Goal: Task Accomplishment & Management: Manage account settings

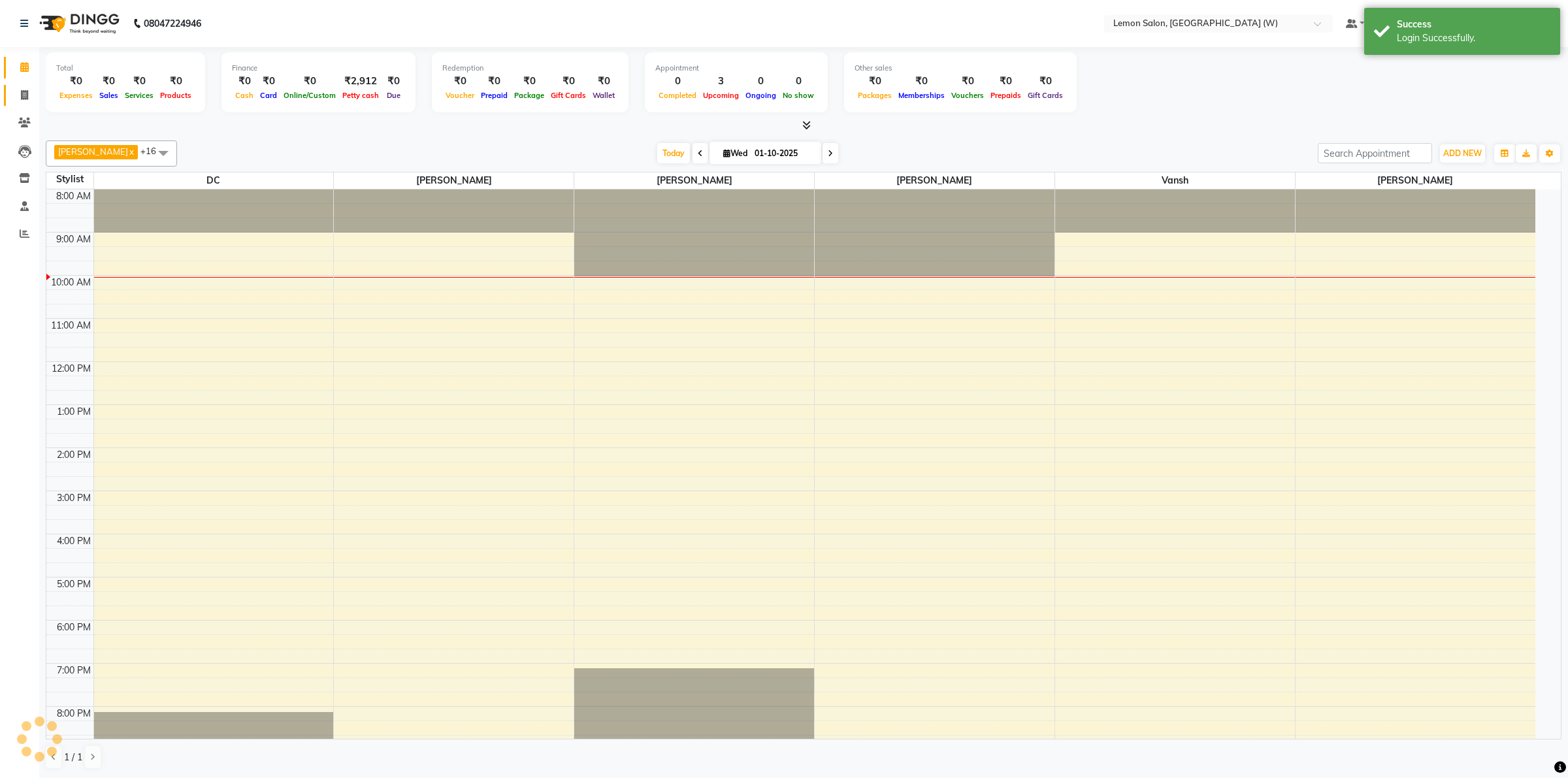
click at [17, 93] on span at bounding box center [24, 96] width 23 height 15
select select "8053"
select select "service"
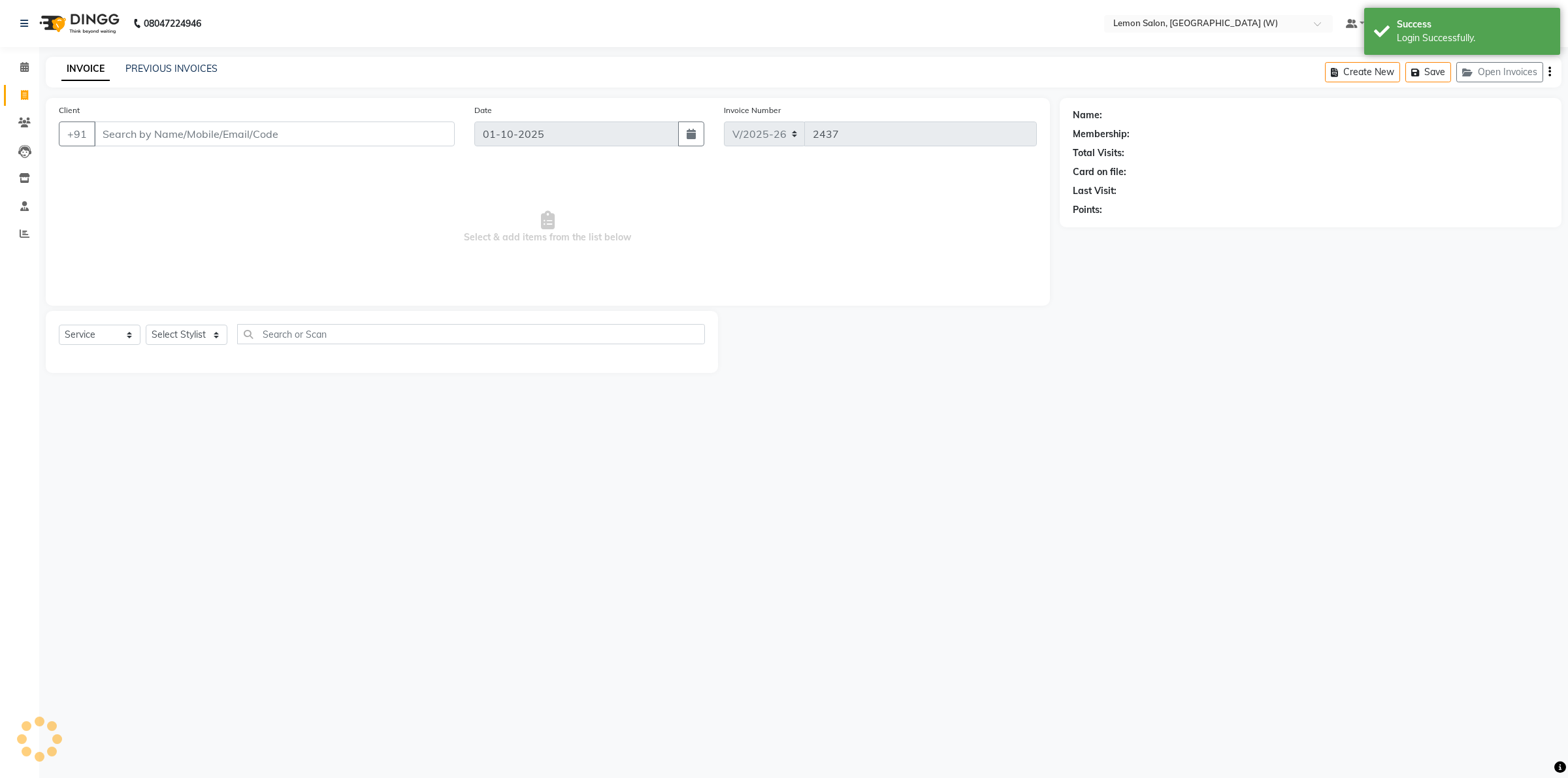
drag, startPoint x: 17, startPoint y: 93, endPoint x: 176, endPoint y: 125, distance: 162.2
click at [176, 125] on input "Client" at bounding box center [274, 134] width 361 height 25
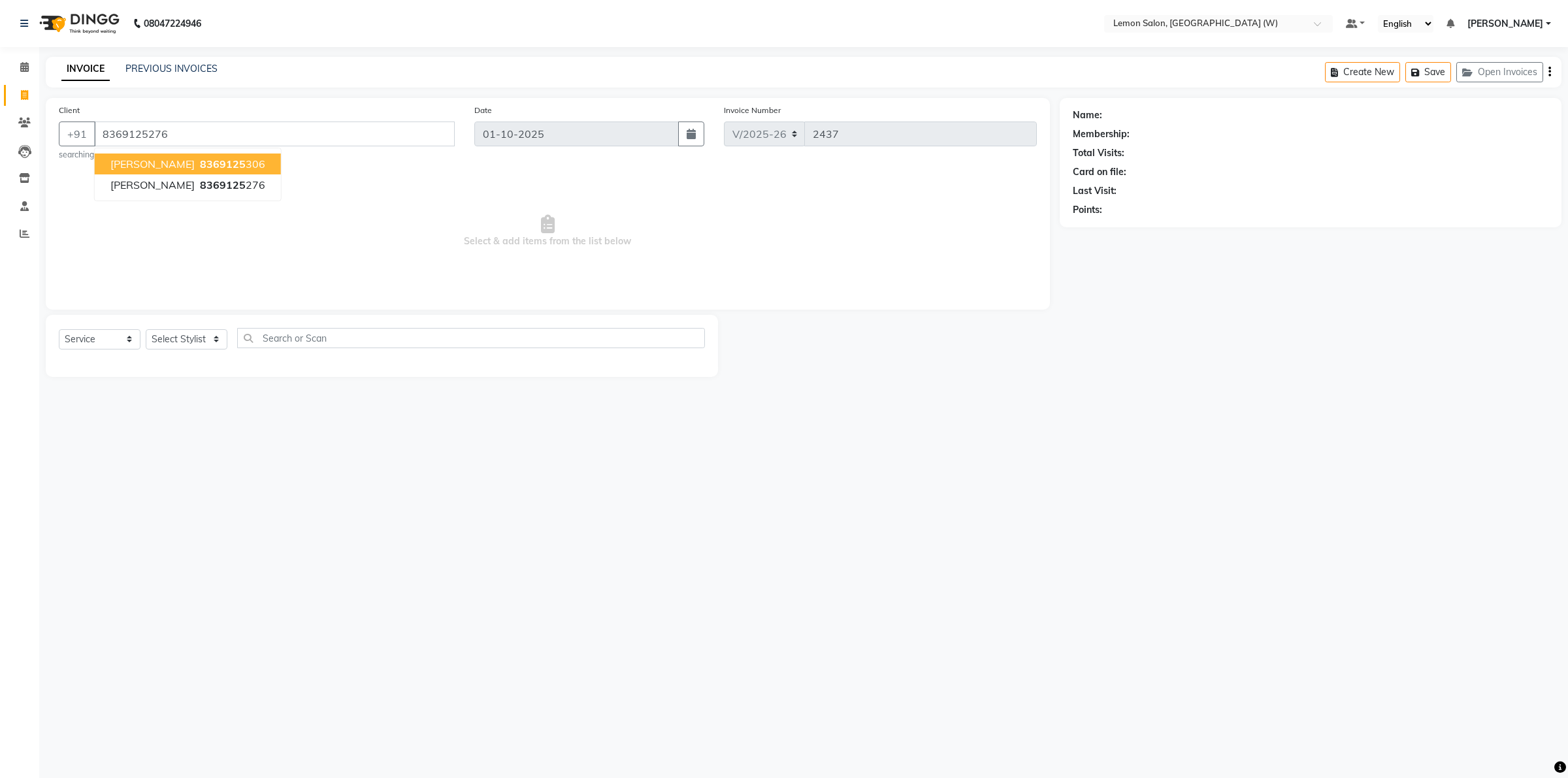
type input "8369125276"
click at [1118, 114] on link "Ronak" at bounding box center [1141, 115] width 73 height 14
click at [1112, 112] on link "Ronak" at bounding box center [1141, 115] width 73 height 14
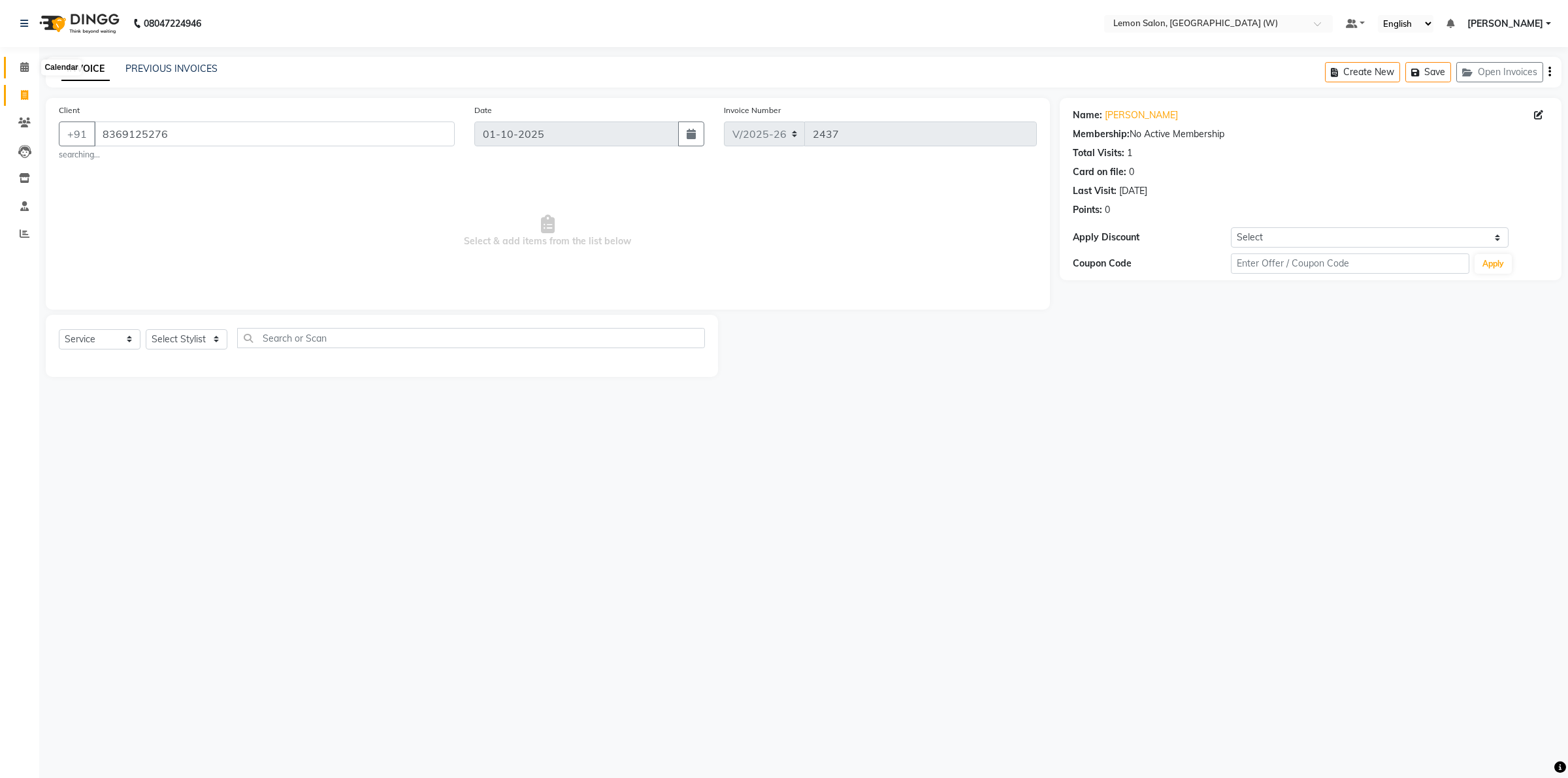
click at [23, 63] on icon at bounding box center [24, 67] width 8 height 10
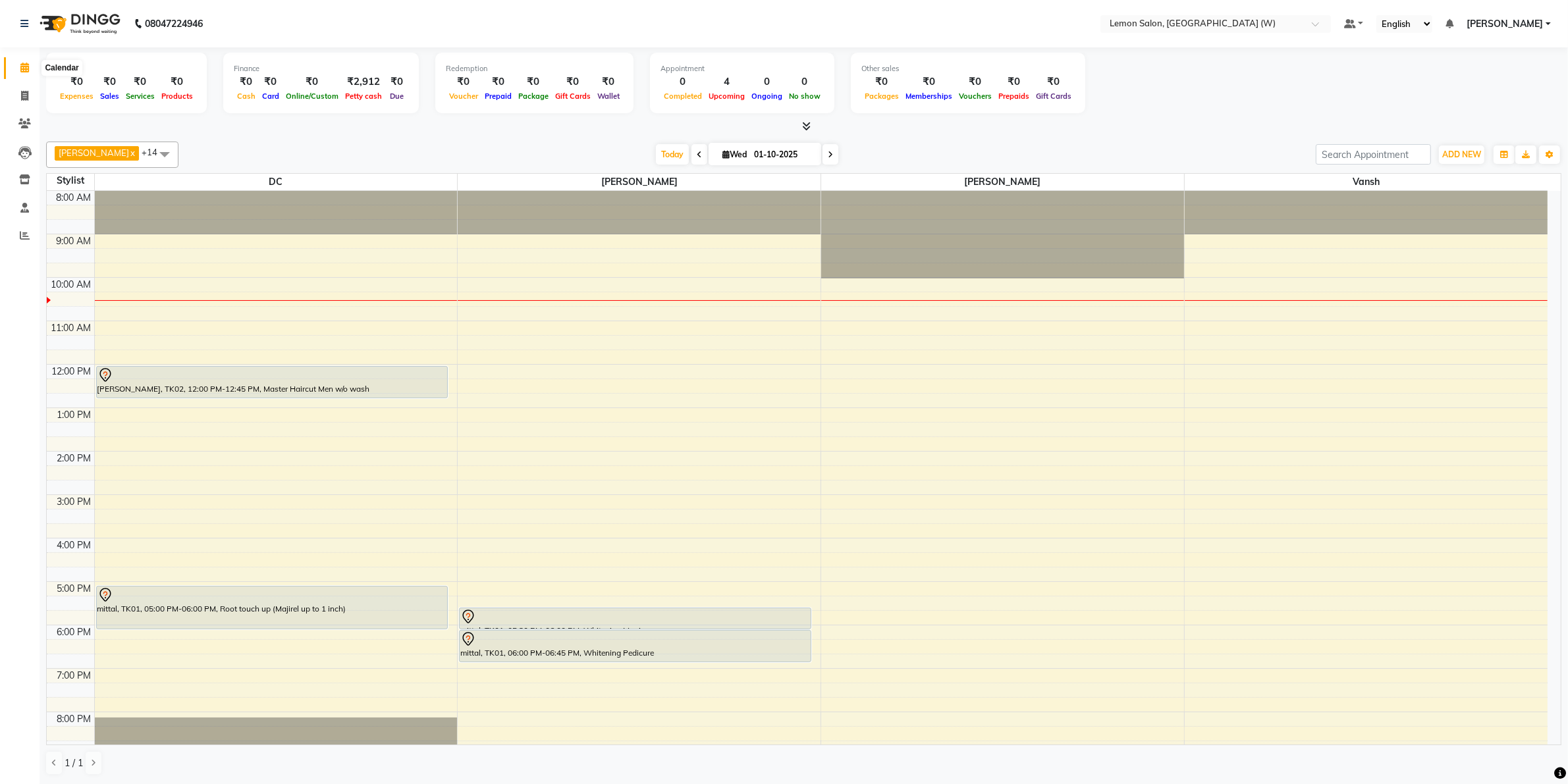
click at [25, 66] on icon at bounding box center [24, 67] width 8 height 10
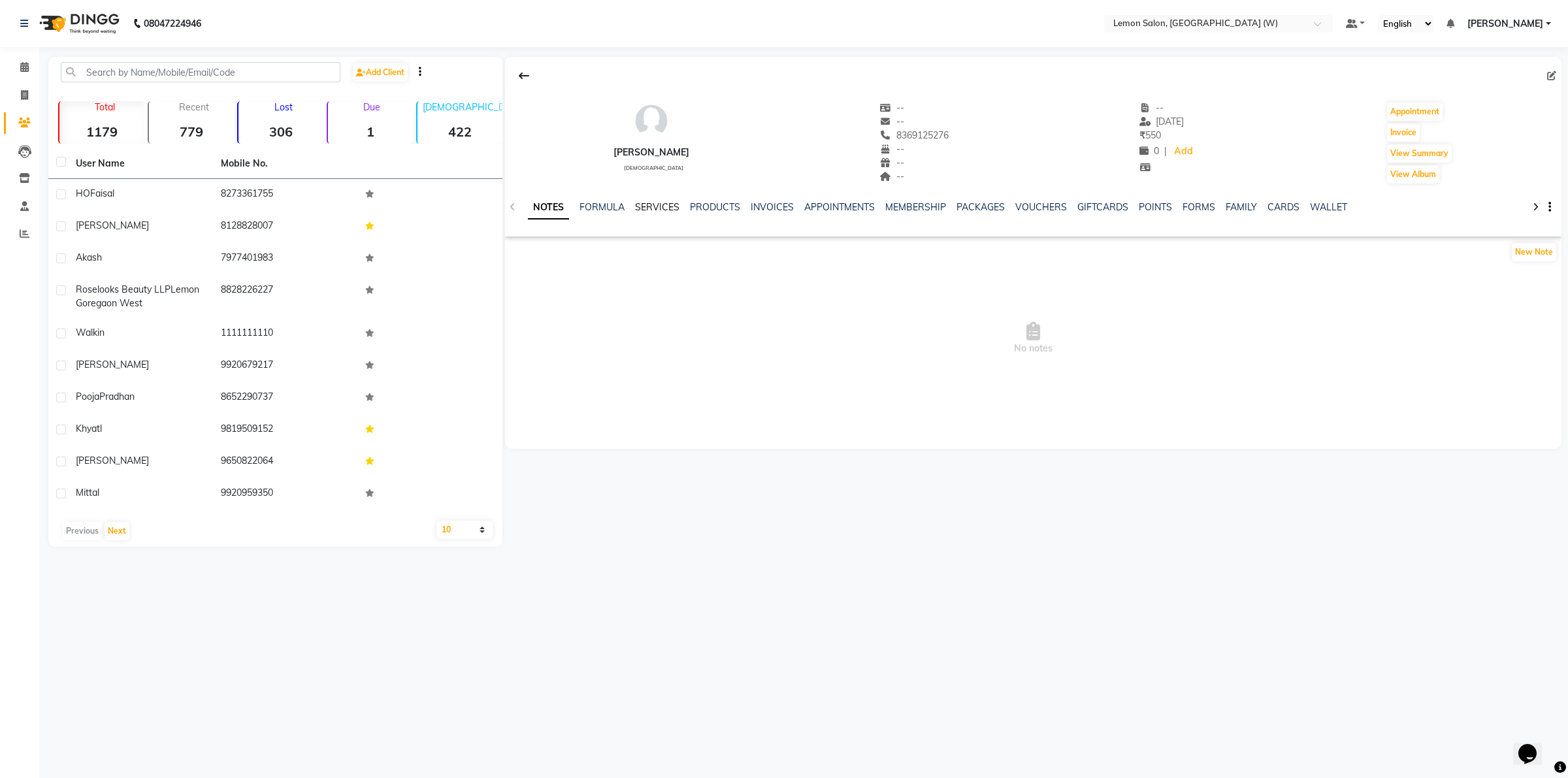
click at [646, 206] on link "SERVICES" at bounding box center [657, 207] width 45 height 12
click at [1408, 107] on button "Appointment" at bounding box center [1414, 112] width 55 height 18
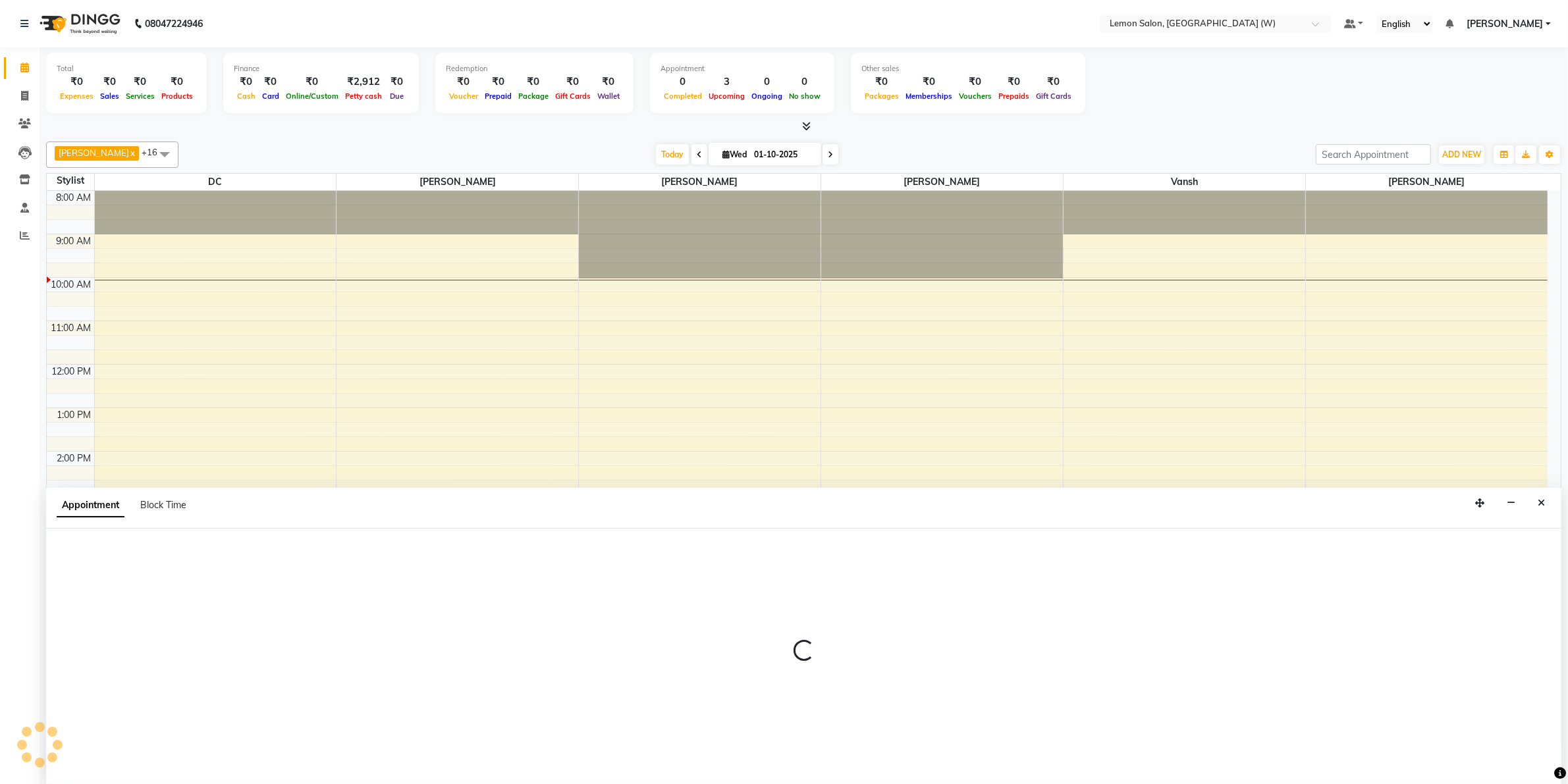
scroll to position [1, 0]
select select "540"
select select "tentative"
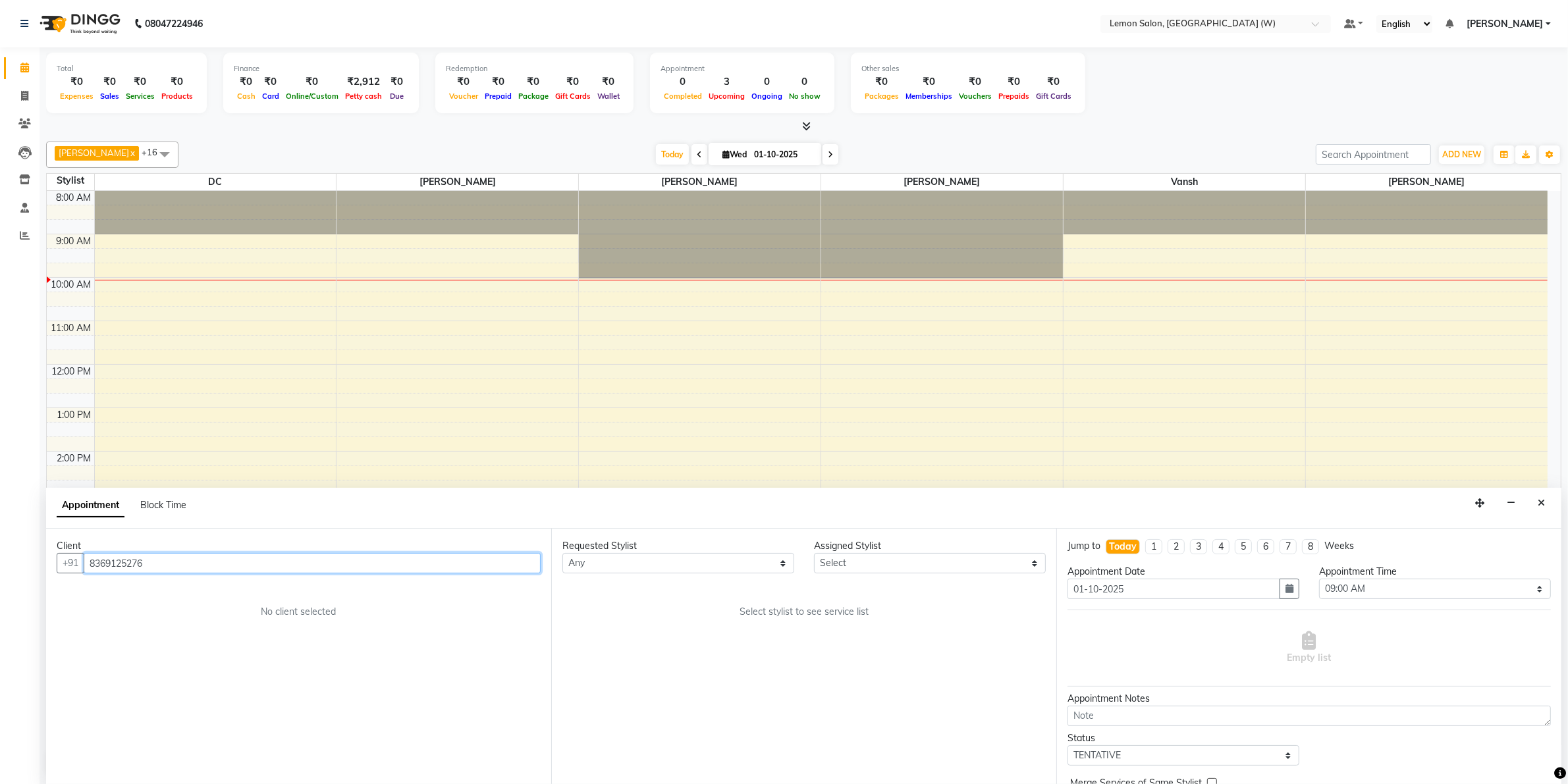
scroll to position [88, 0]
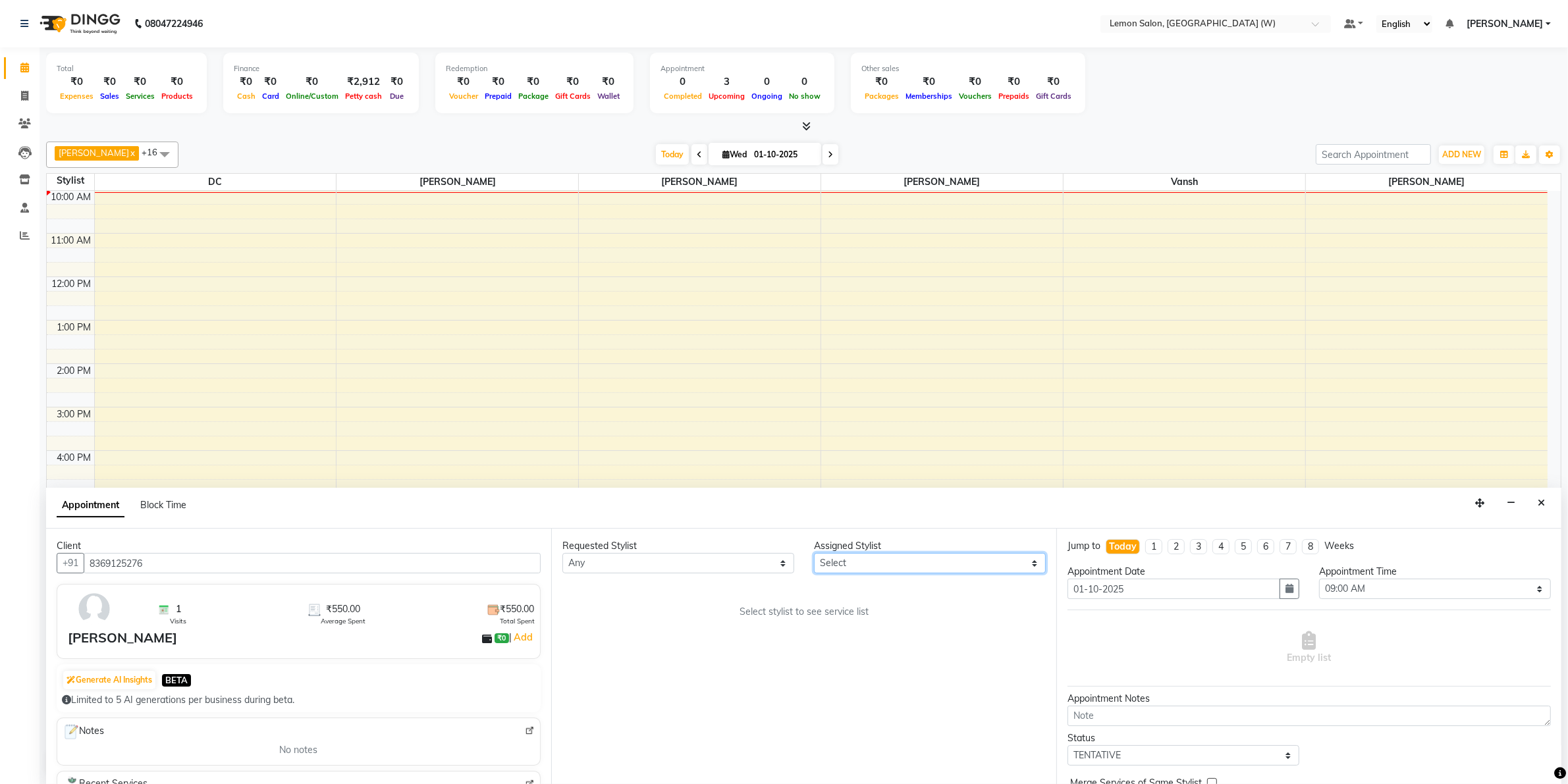
click at [1040, 564] on select "Select Anamta Sayyed DC Harishchandra Paswn Nazim Ansari Sana Shaikh Shweta Mur…" at bounding box center [930, 563] width 232 height 21
select select "75738"
click at [814, 553] on select "Select Anamta Sayyed DC Harishchandra Paswn Nazim Ansari Sana Shaikh Shweta Mur…" at bounding box center [930, 563] width 232 height 21
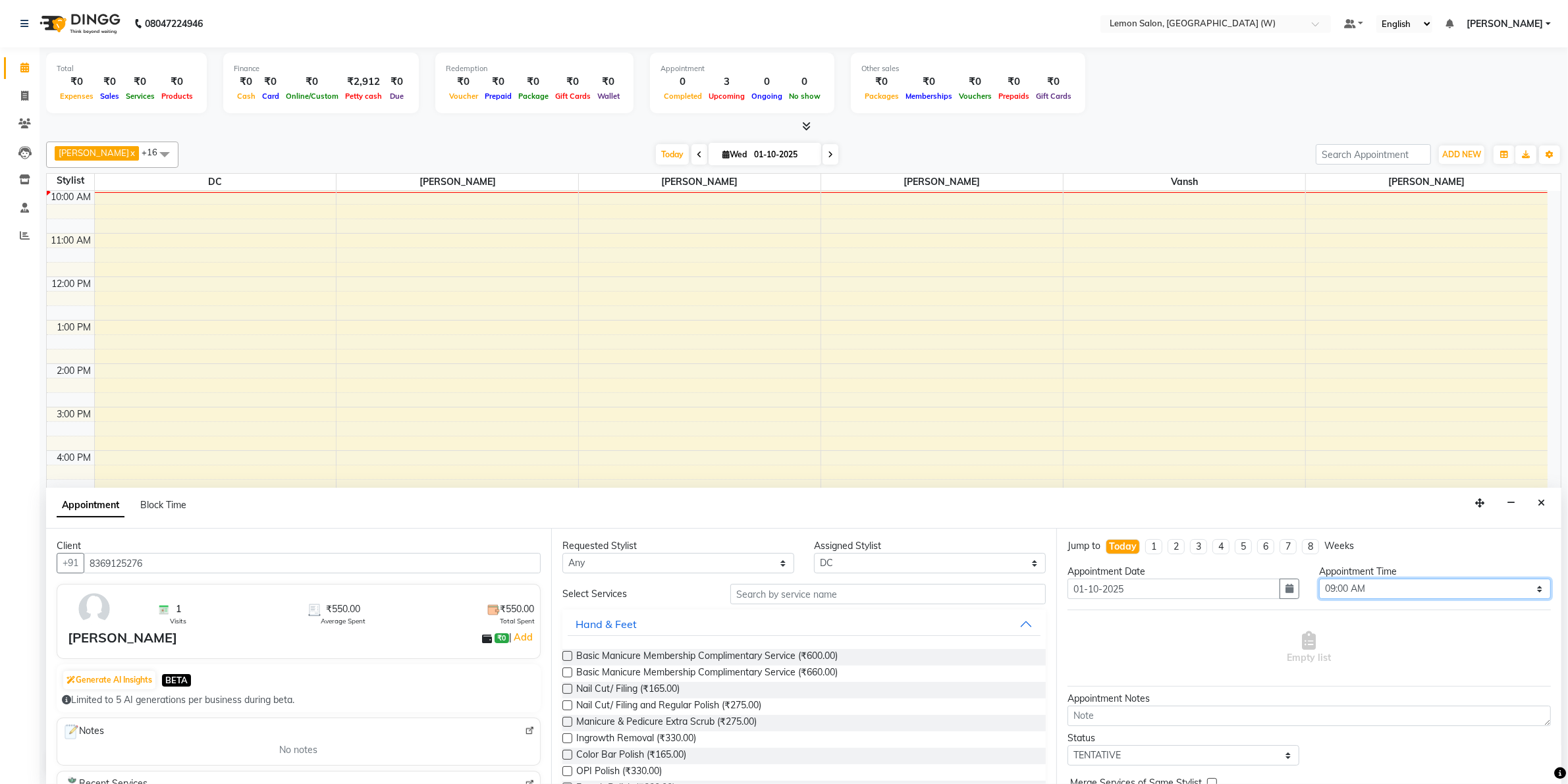
click at [1529, 593] on select "Select 09:00 AM 09:15 AM 09:30 AM 09:45 AM 10:00 AM 10:15 AM 10:30 AM 10:45 AM …" at bounding box center [1435, 589] width 232 height 21
select select "720"
click at [1319, 579] on select "Select 09:00 AM 09:15 AM 09:30 AM 09:45 AM 10:00 AM 10:15 AM 10:30 AM 10:45 AM …" at bounding box center [1435, 589] width 232 height 21
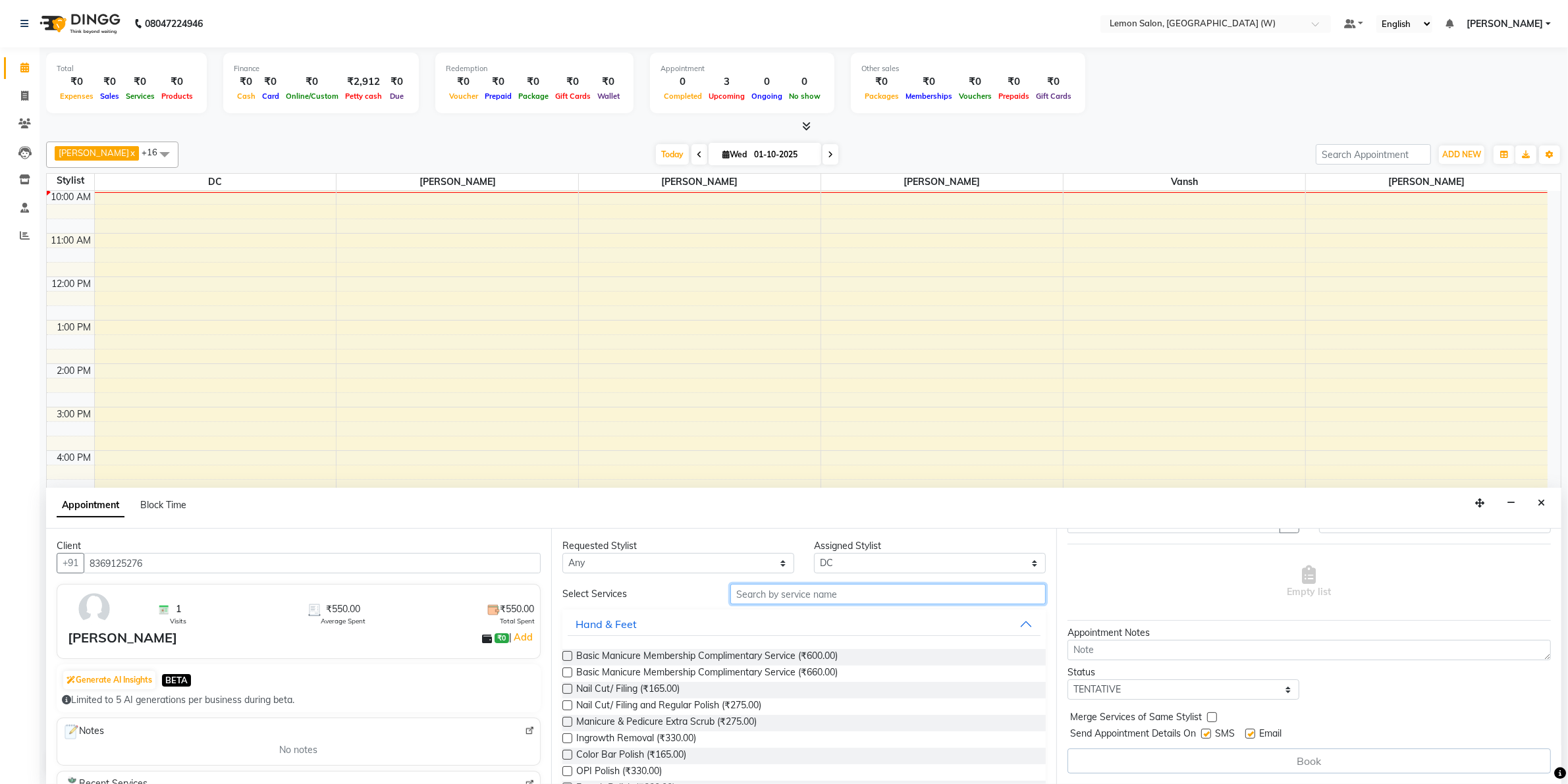
click at [908, 595] on input "text" at bounding box center [888, 594] width 316 height 21
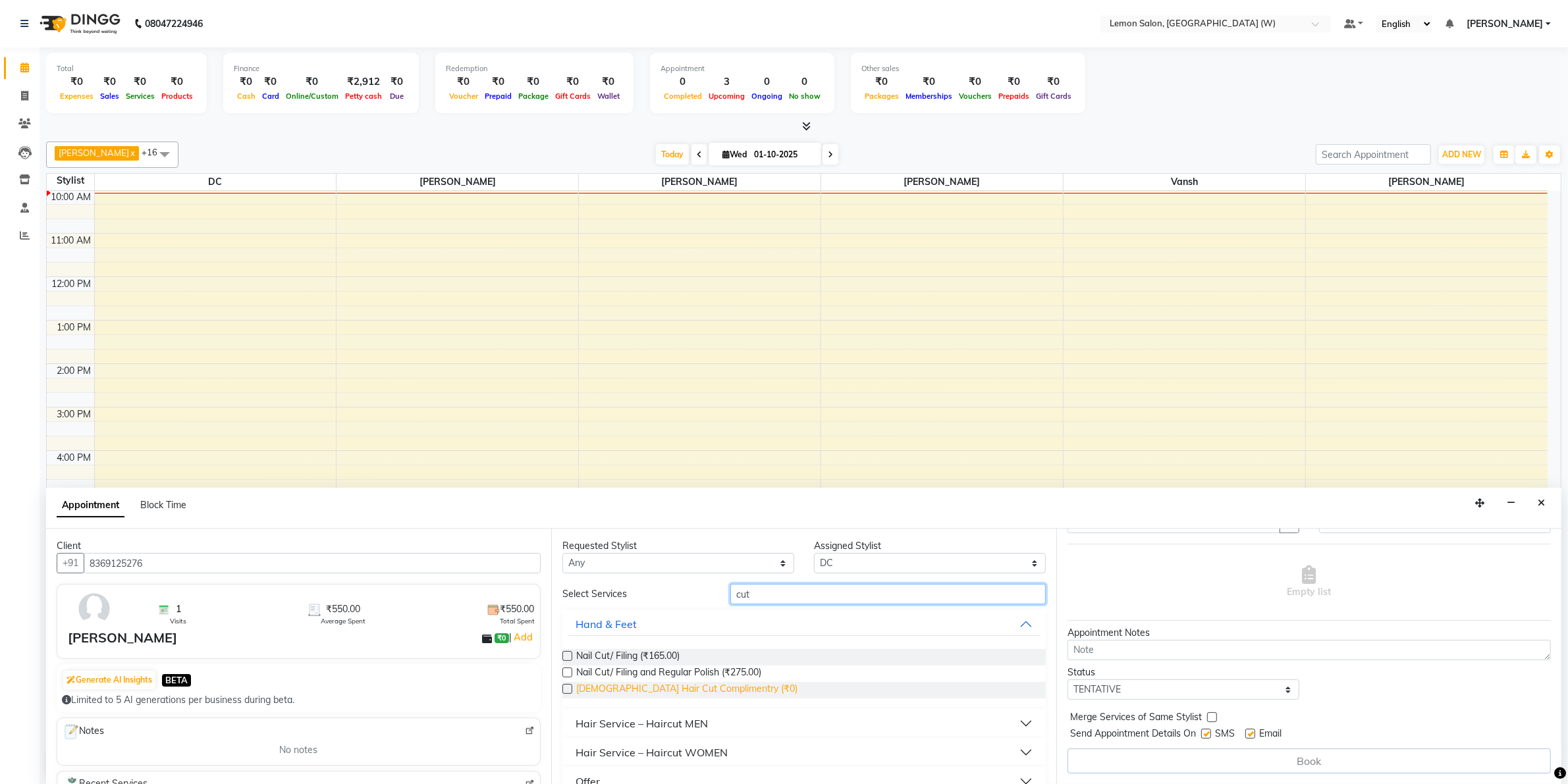
scroll to position [0, 0]
type input "cut"
click at [1017, 728] on button "Hair Service – Haircut MEN" at bounding box center [804, 723] width 473 height 24
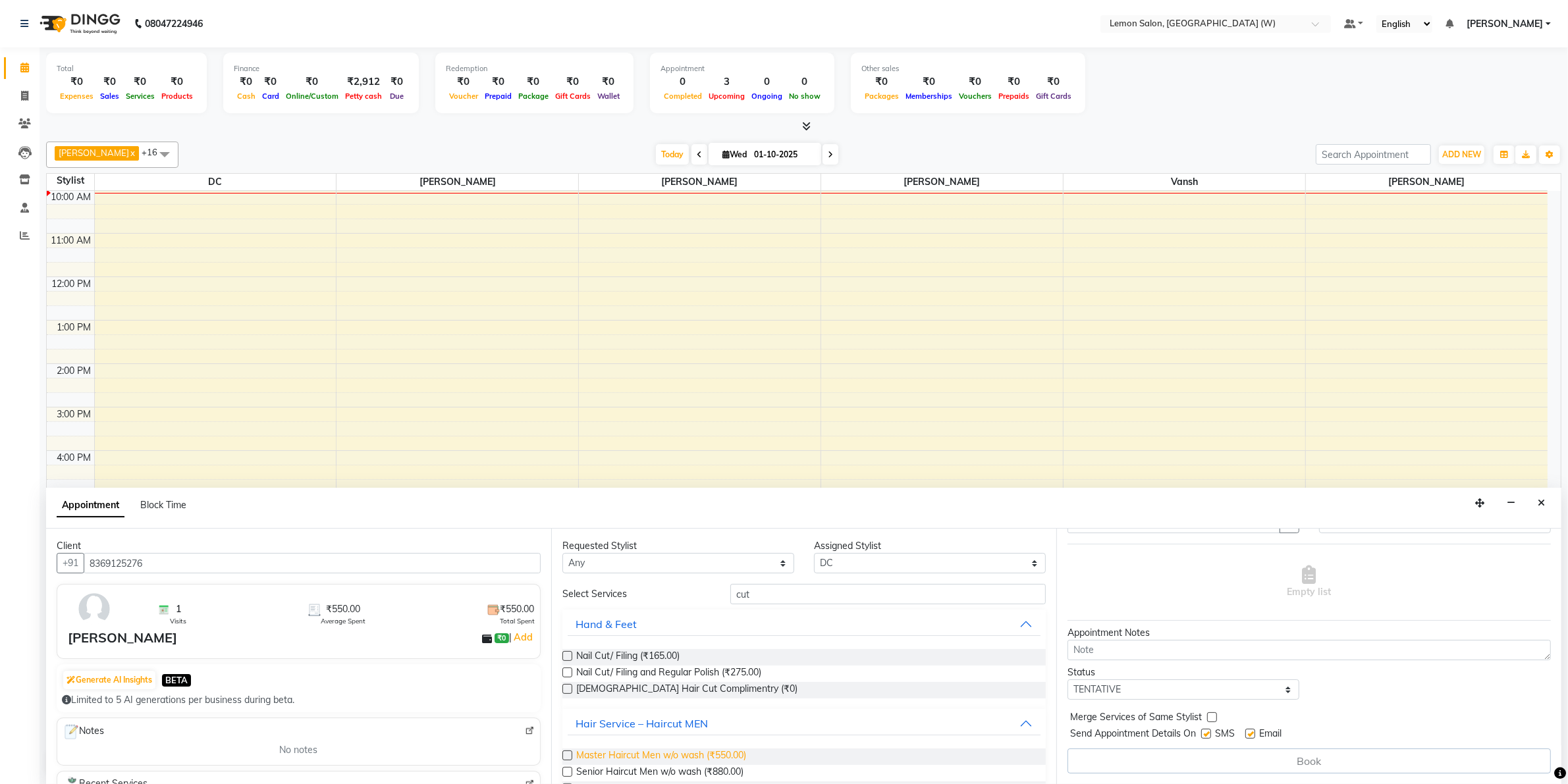
click at [725, 754] on span "Master Haircut Men w/o wash (₹550.00)" at bounding box center [660, 757] width 170 height 17
checkbox input "false"
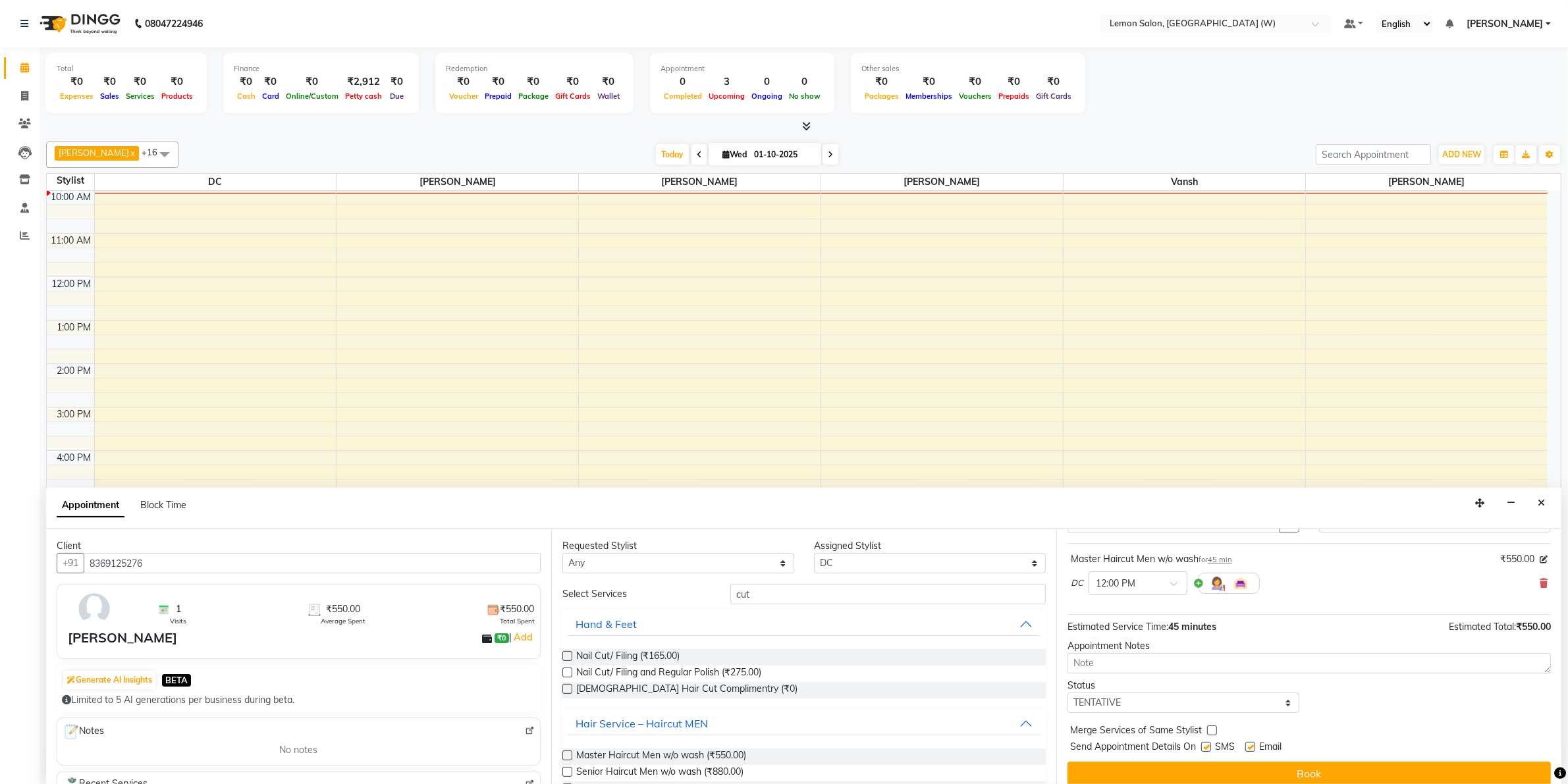
scroll to position [79, 0]
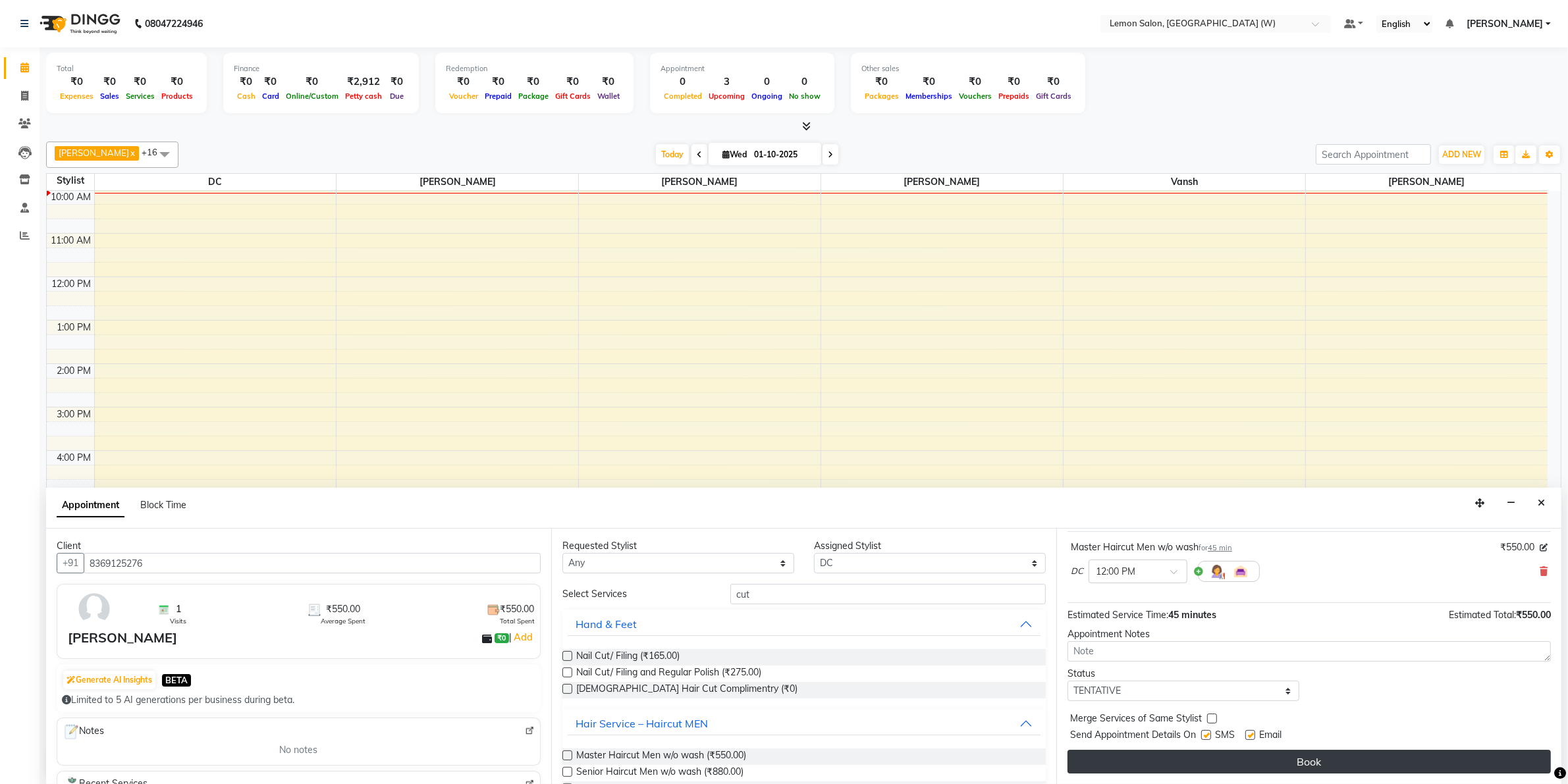
click at [1196, 765] on button "Book" at bounding box center [1309, 761] width 484 height 24
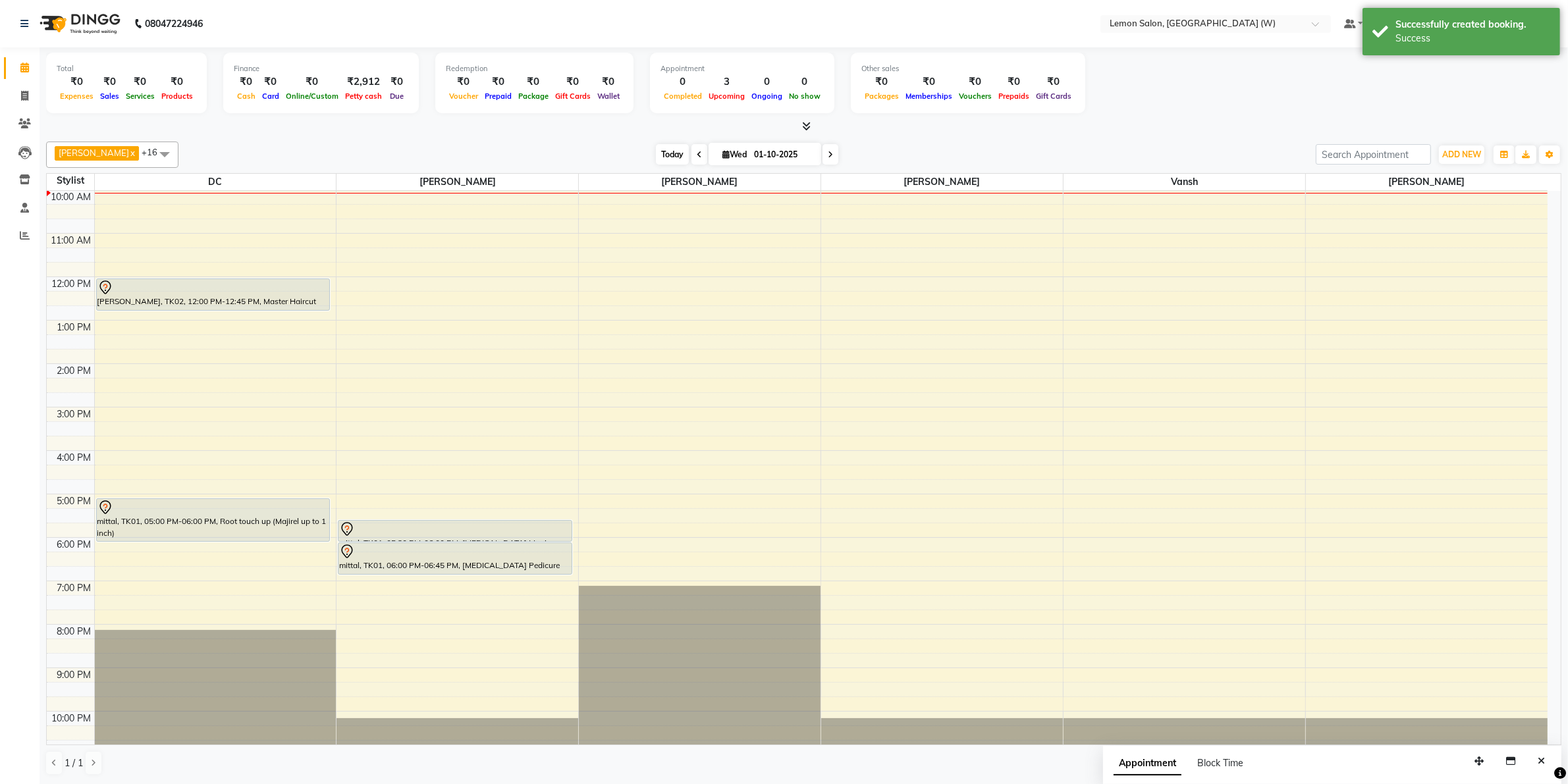
click at [672, 153] on span "Today" at bounding box center [672, 154] width 33 height 21
click at [158, 143] on span at bounding box center [165, 154] width 27 height 25
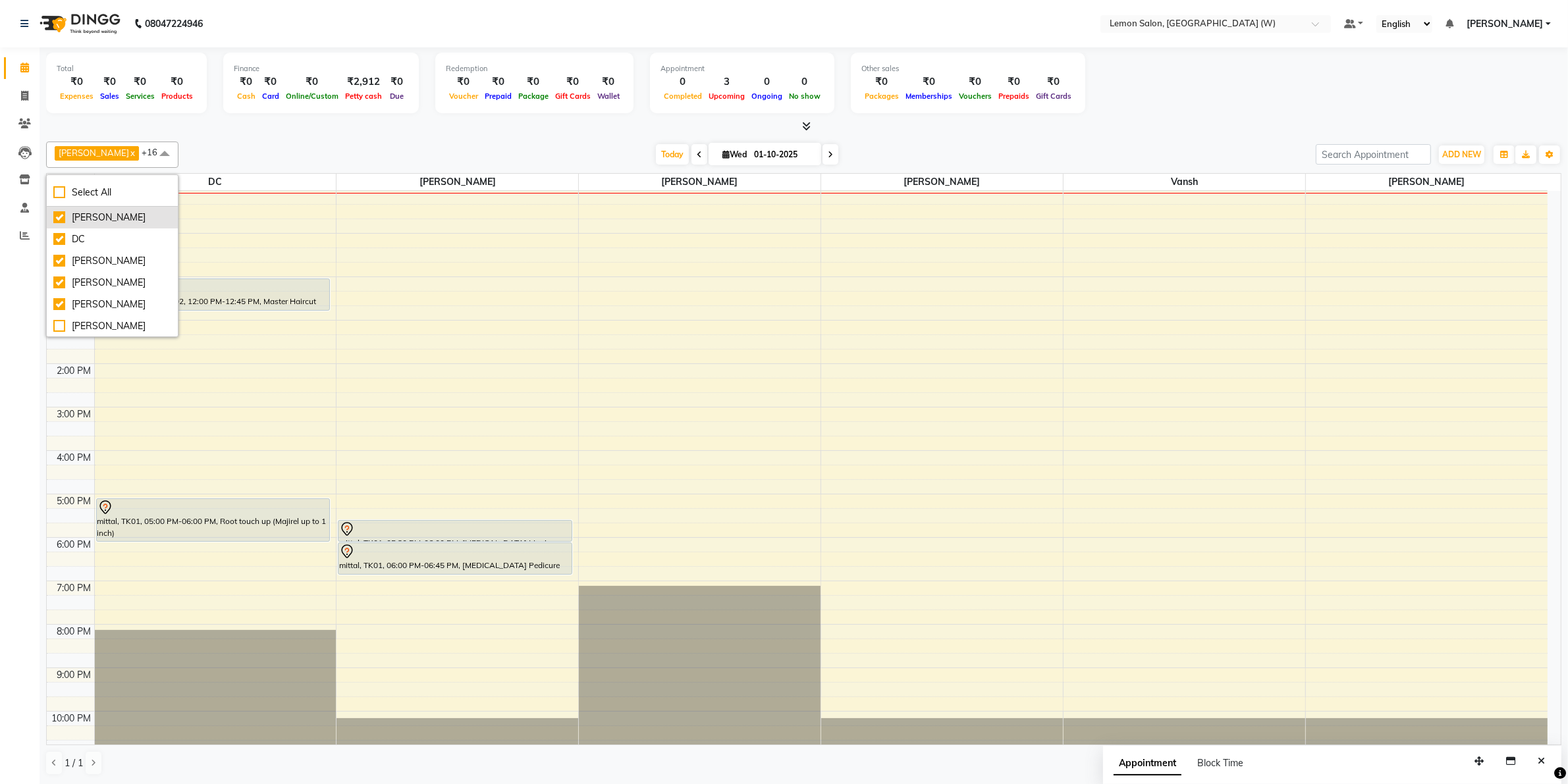
click at [61, 212] on div "[PERSON_NAME]" at bounding box center [112, 217] width 118 height 14
checkbox input "false"
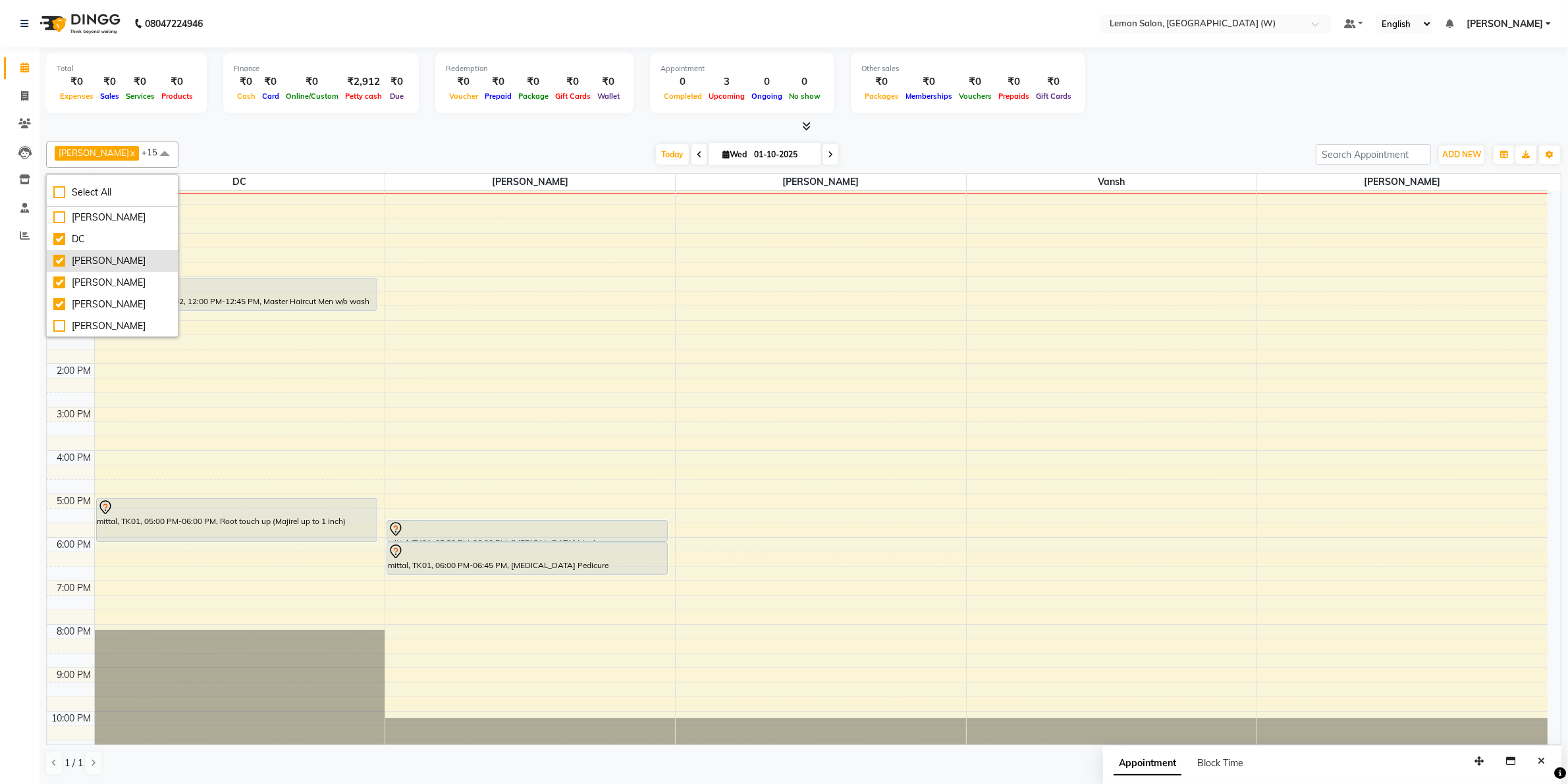
click at [57, 268] on div "[PERSON_NAME]" at bounding box center [112, 261] width 118 height 14
checkbox input "false"
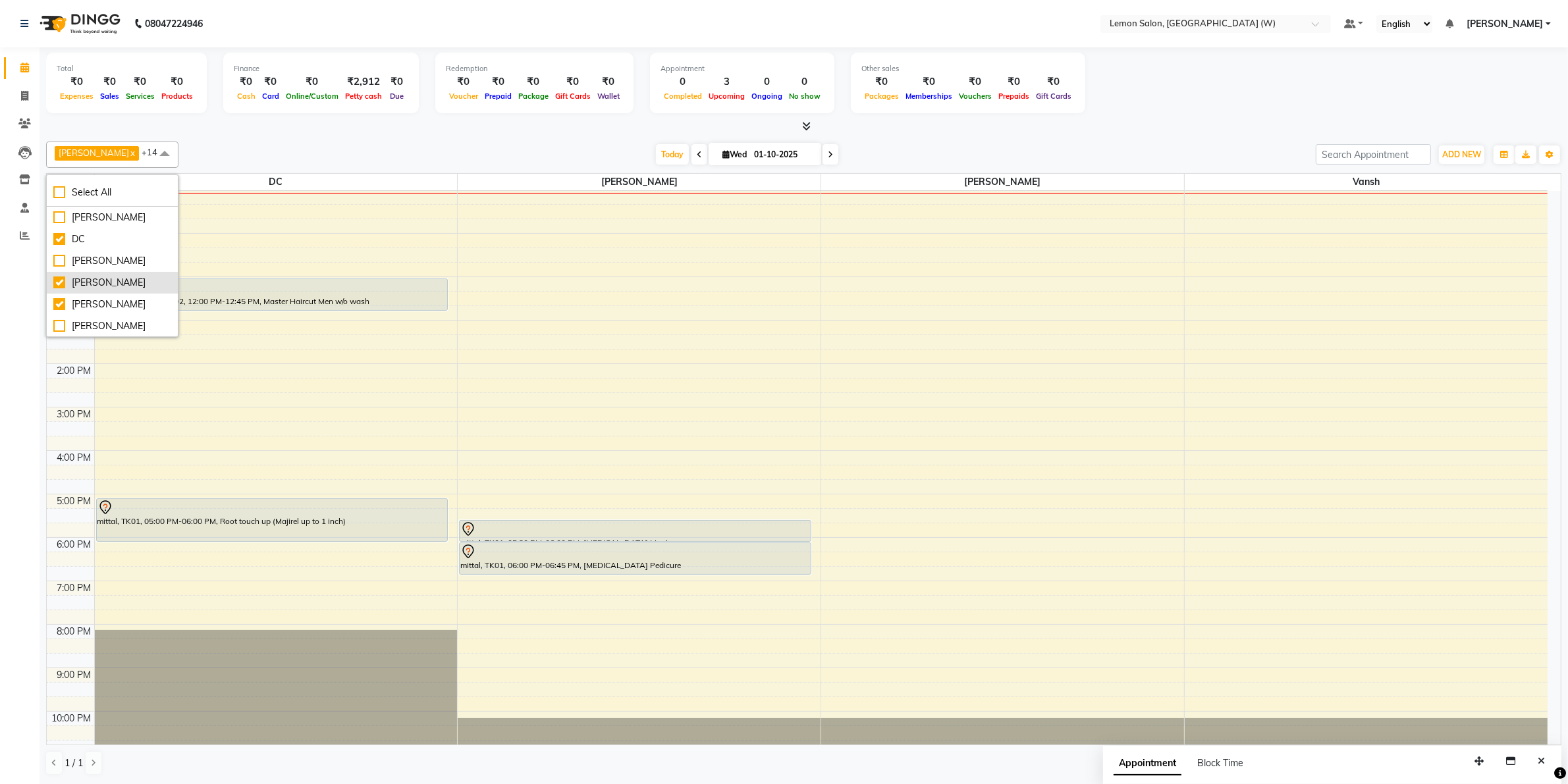
scroll to position [0, 0]
click at [21, 69] on icon at bounding box center [24, 67] width 8 height 10
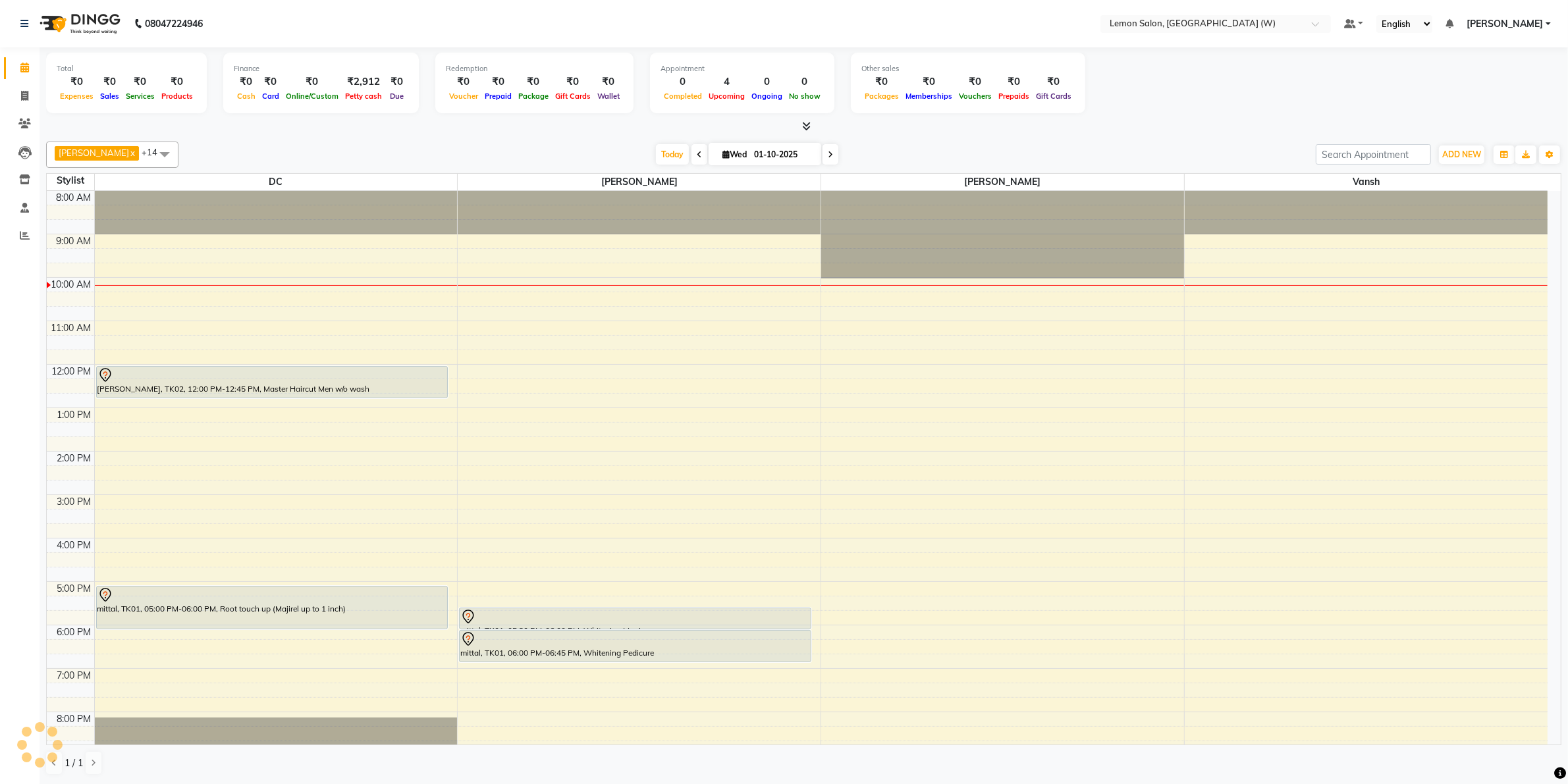
click at [354, 76] on div "₹2,912" at bounding box center [363, 82] width 43 height 15
copy div "2,912"
click at [21, 91] on icon at bounding box center [24, 95] width 7 height 10
select select "8053"
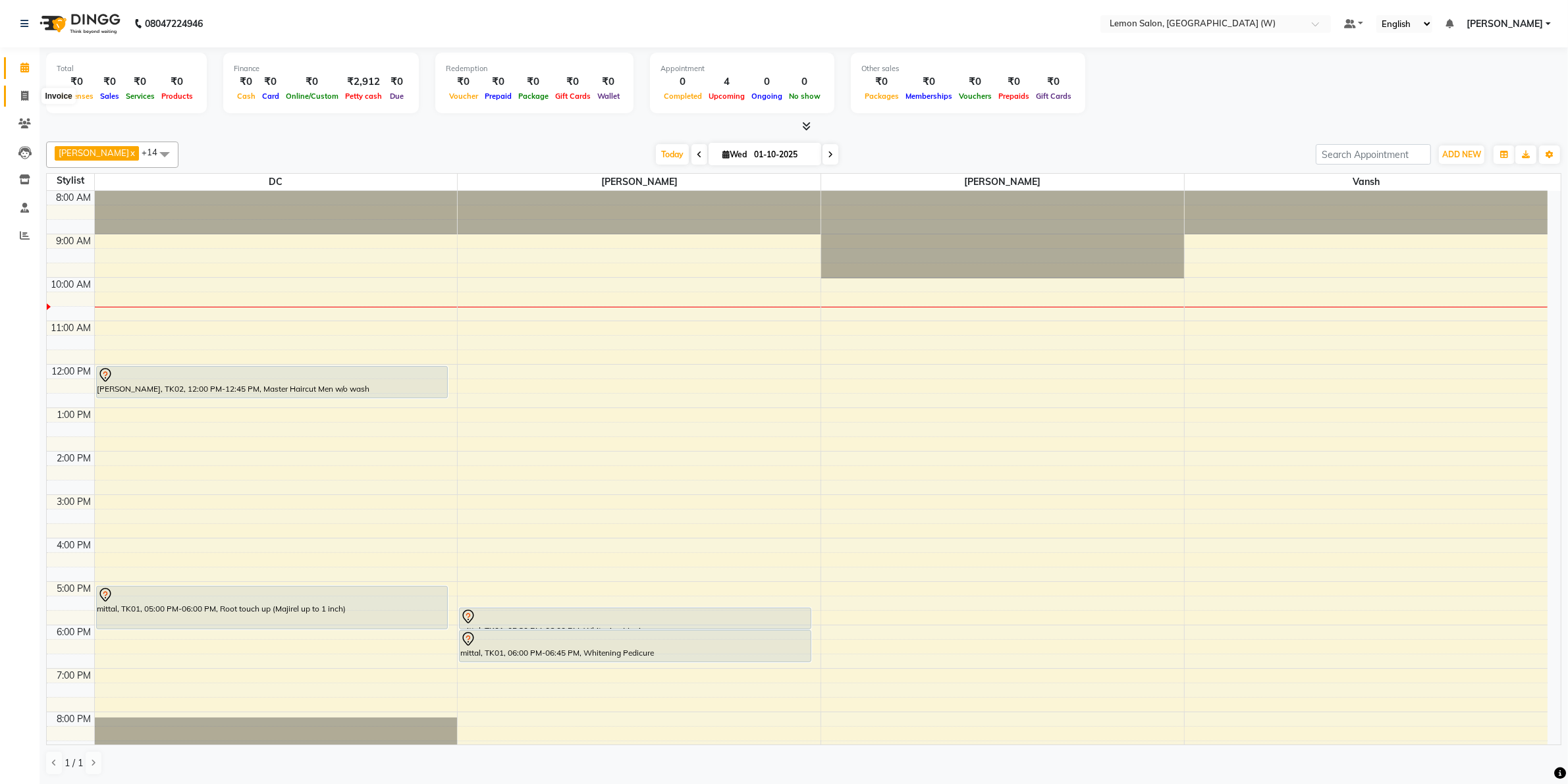
select select "service"
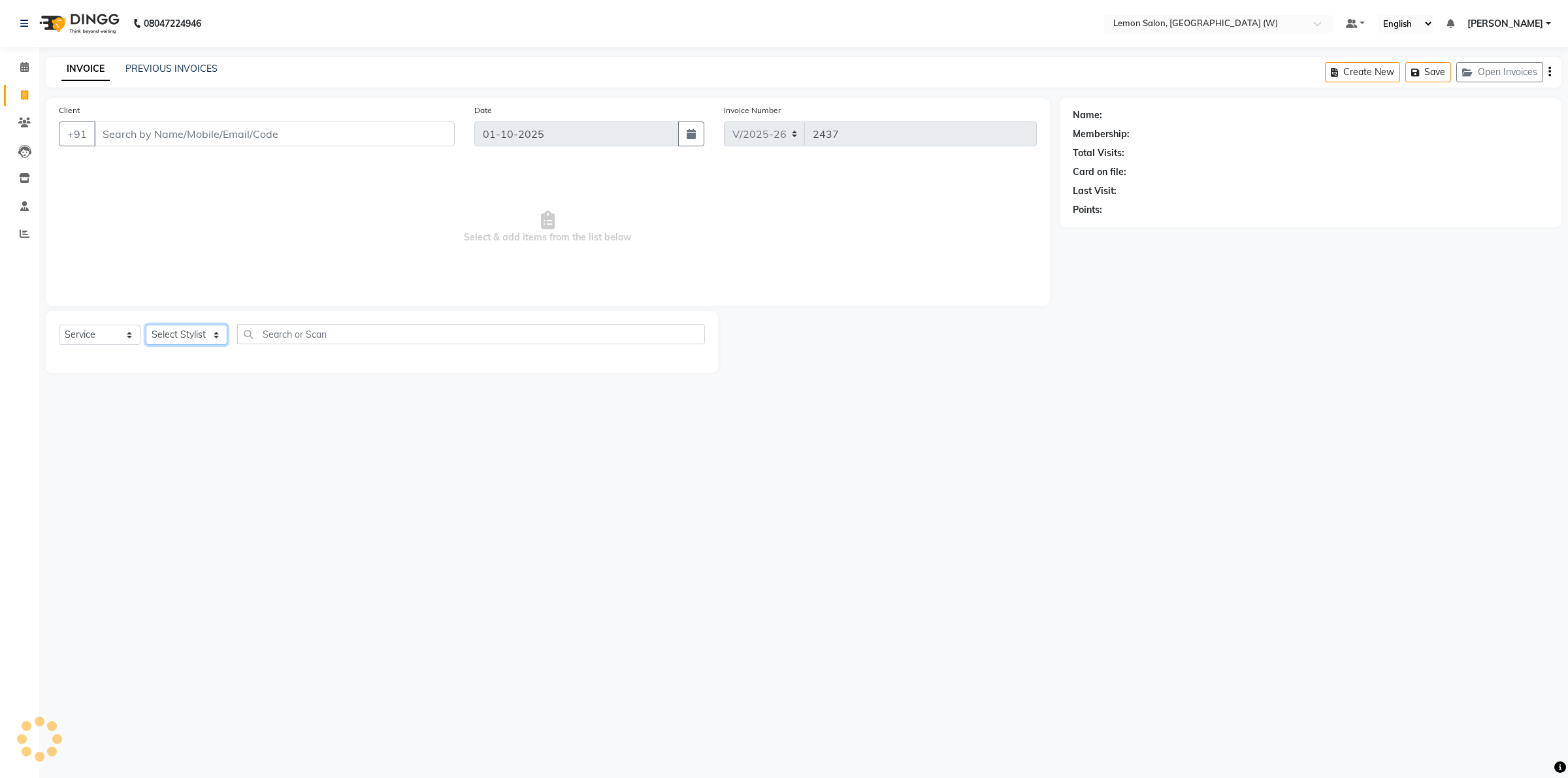
click at [213, 338] on select "Select Stylist" at bounding box center [187, 335] width 82 height 20
select select "75738"
click at [146, 325] on select "Select Stylist DC [PERSON_NAME] [PERSON_NAME] [PERSON_NAME] Duglaj [PERSON_NAME…" at bounding box center [187, 335] width 82 height 20
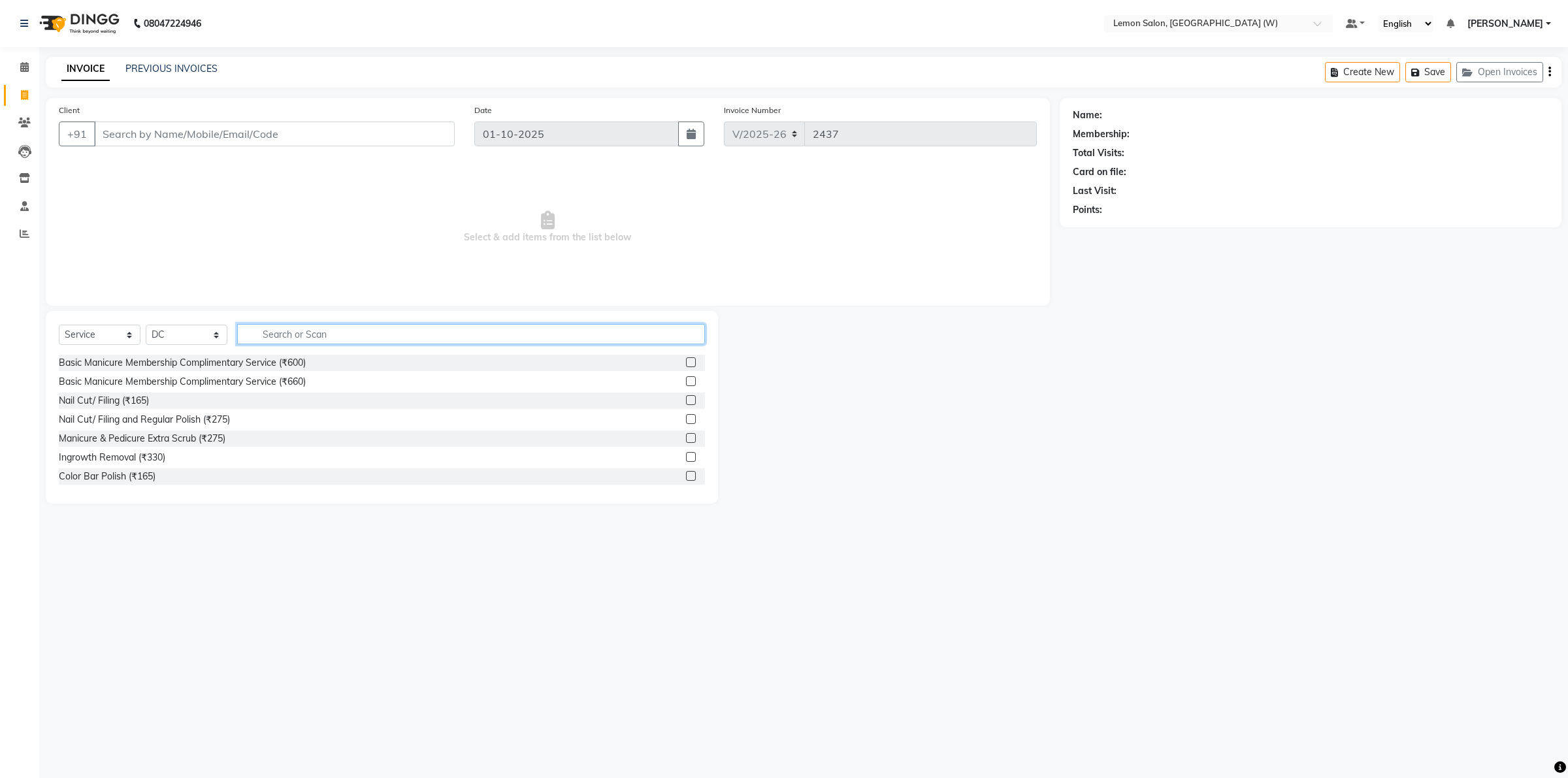
click at [285, 337] on input "text" at bounding box center [471, 334] width 468 height 20
type input "nano"
